Goal: Navigation & Orientation: Find specific page/section

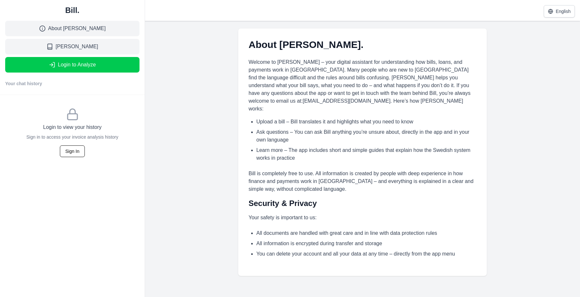
click at [108, 65] on button "Login to Analyze" at bounding box center [72, 65] width 134 height 16
click at [120, 30] on link "About [PERSON_NAME]" at bounding box center [72, 29] width 134 height 16
click at [101, 44] on link "[PERSON_NAME]" at bounding box center [72, 47] width 134 height 16
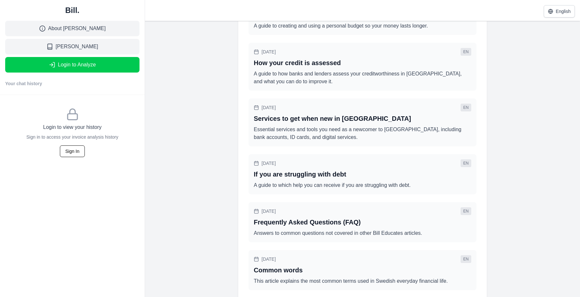
scroll to position [242, 0]
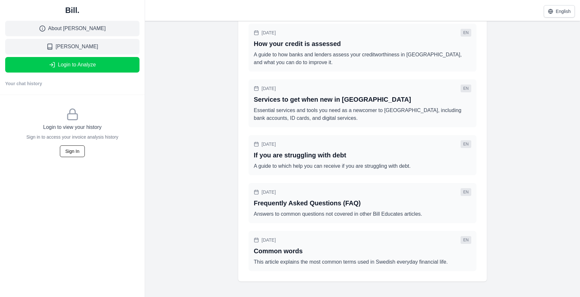
click at [110, 46] on link "[PERSON_NAME]" at bounding box center [72, 47] width 134 height 16
click at [121, 32] on link "About [PERSON_NAME]" at bounding box center [72, 29] width 134 height 16
